Goal: Task Accomplishment & Management: Use online tool/utility

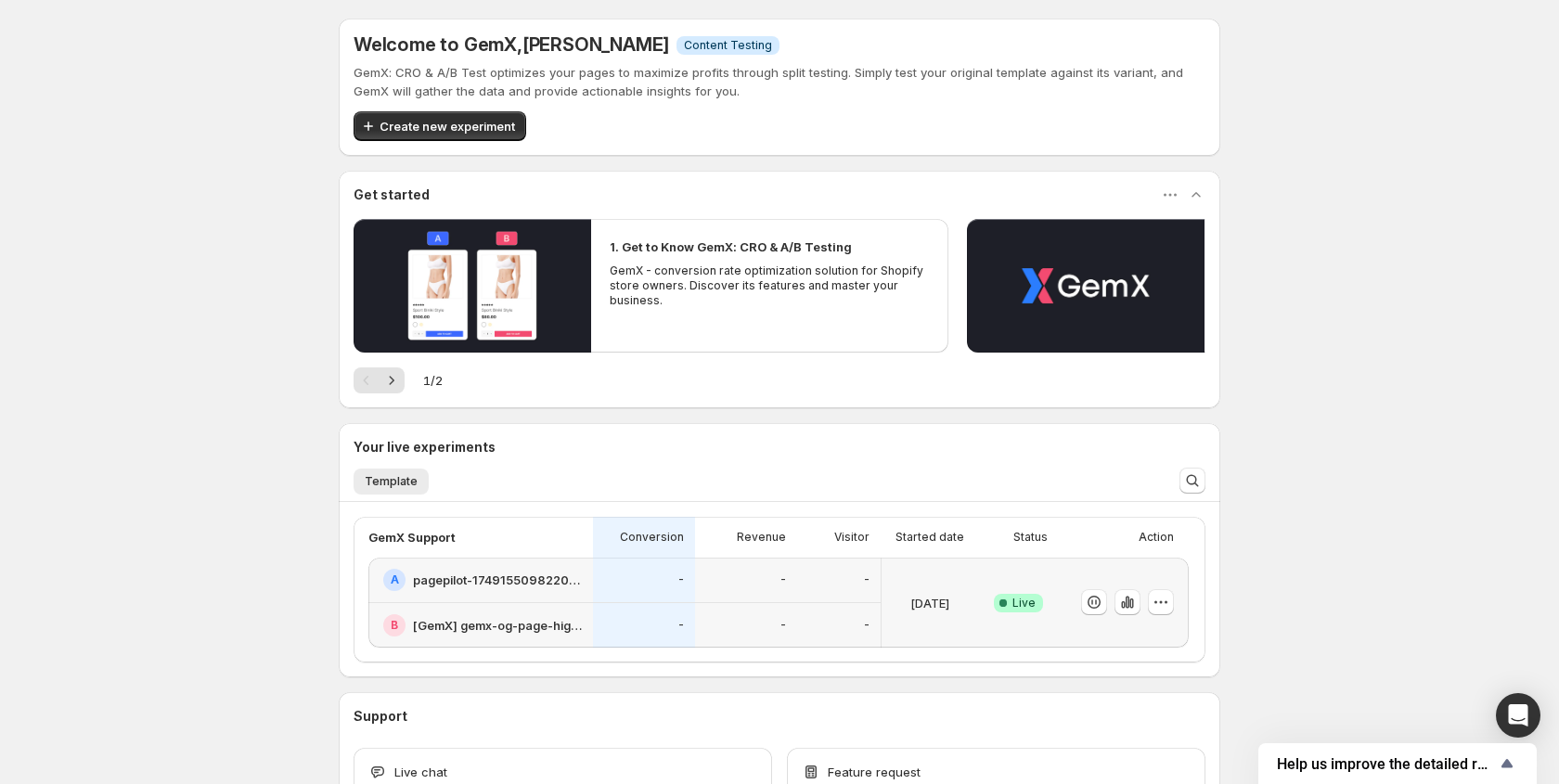
click at [1175, 606] on div at bounding box center [1124, 602] width 130 height 90
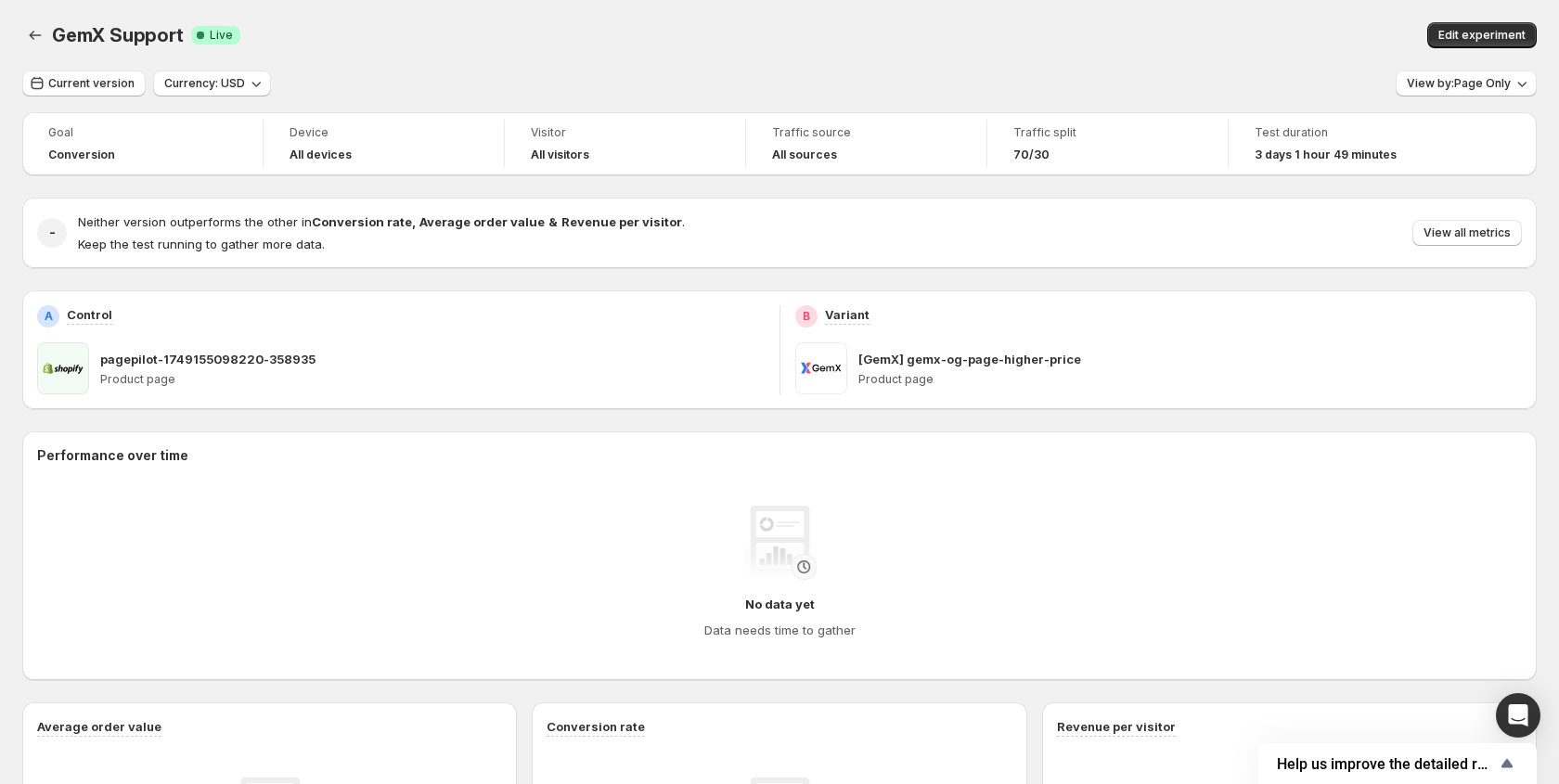
click at [1431, 39] on button "Edit experiment" at bounding box center [1482, 34] width 110 height 26
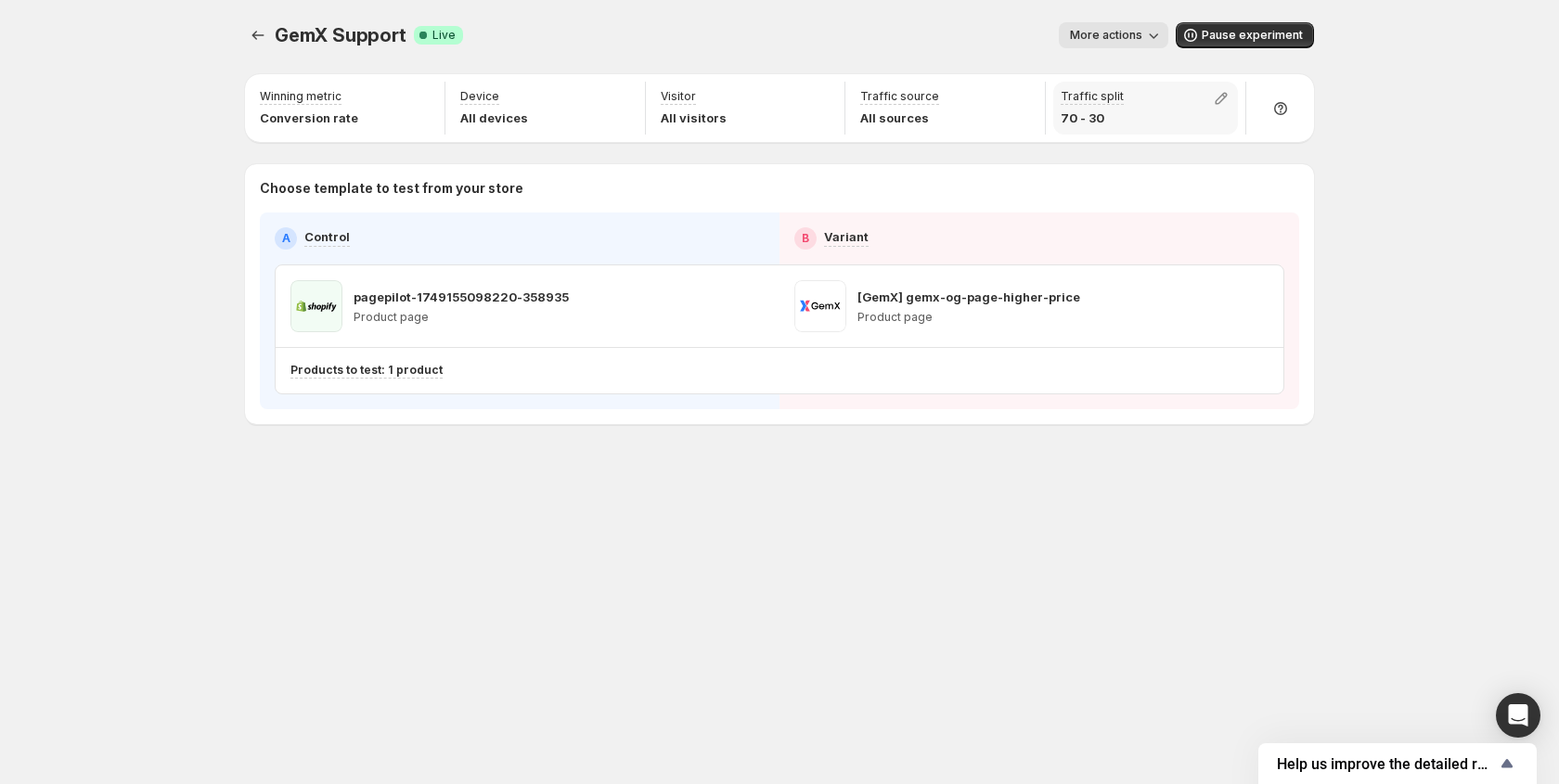
click at [1202, 97] on div "Traffic split 70 - 30" at bounding box center [1145, 107] width 185 height 53
click at [1214, 98] on icon "button" at bounding box center [1220, 98] width 18 height 18
drag, startPoint x: 1286, startPoint y: 135, endPoint x: 1334, endPoint y: 137, distance: 48.0
click at [1334, 137] on input "range" at bounding box center [1220, 138] width 267 height 26
drag, startPoint x: 1340, startPoint y: 142, endPoint x: 1321, endPoint y: 142, distance: 19.0
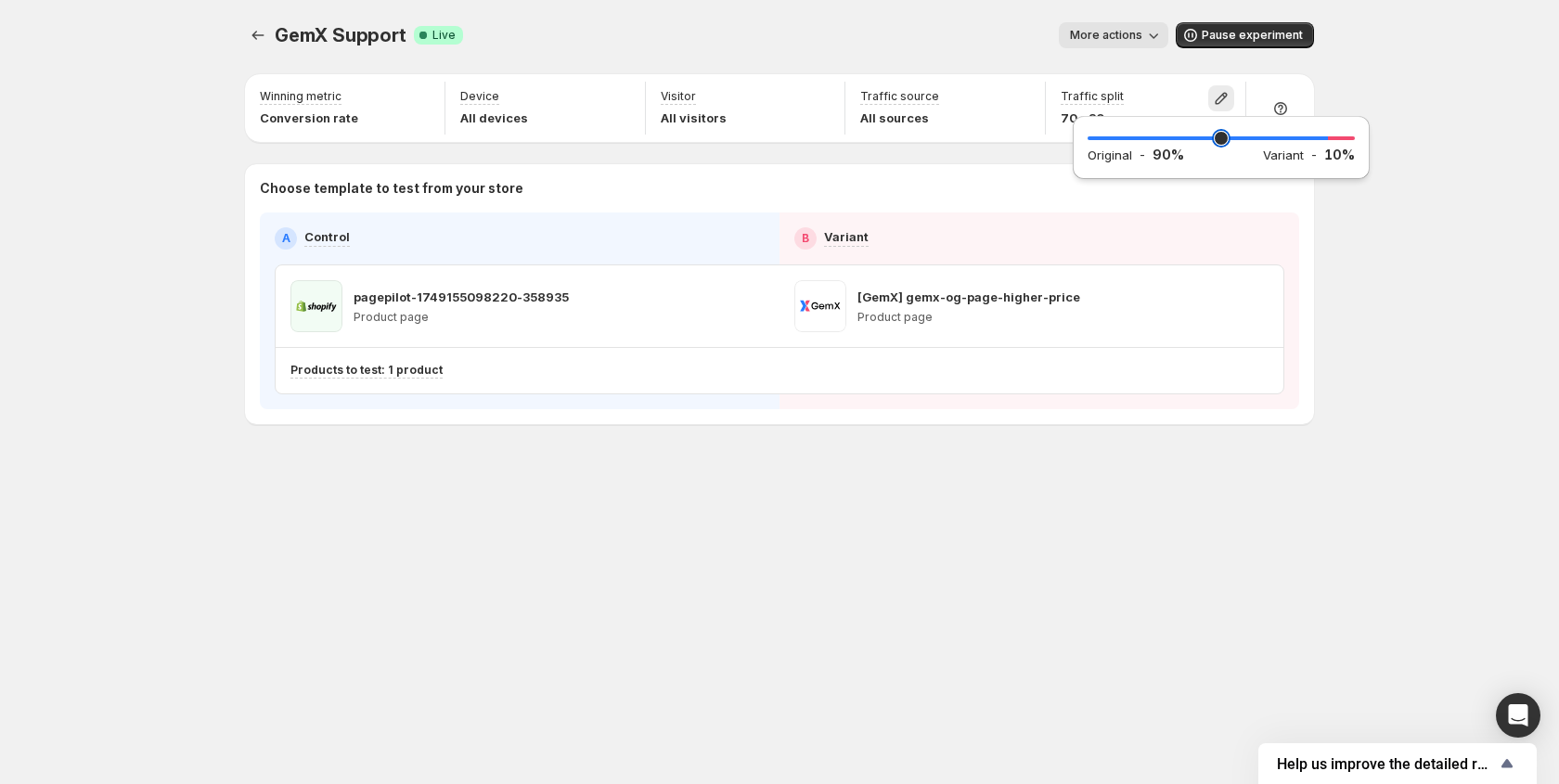
type input "**"
click at [1321, 142] on input "range" at bounding box center [1220, 138] width 267 height 26
click at [792, 27] on div "More actions" at bounding box center [823, 34] width 691 height 26
